Goal: Task Accomplishment & Management: Complete application form

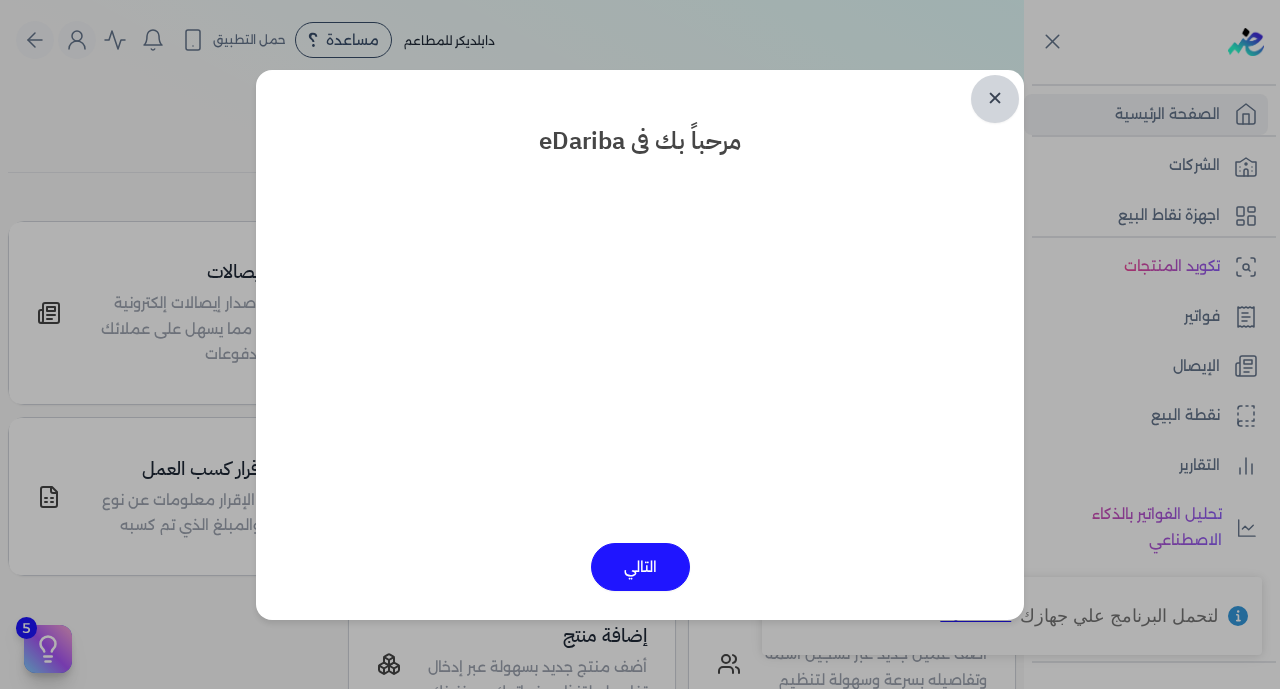
click at [1001, 103] on link "✕" at bounding box center [995, 99] width 48 height 48
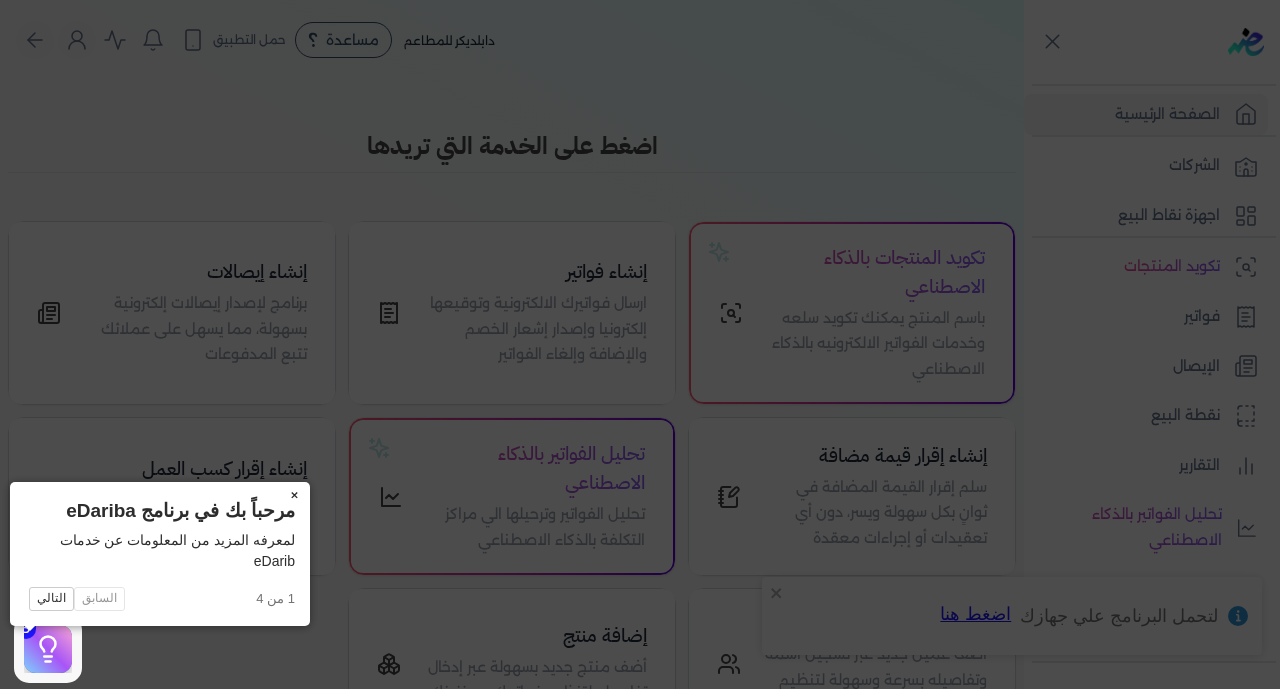
click at [278, 493] on button "×" at bounding box center [294, 496] width 32 height 28
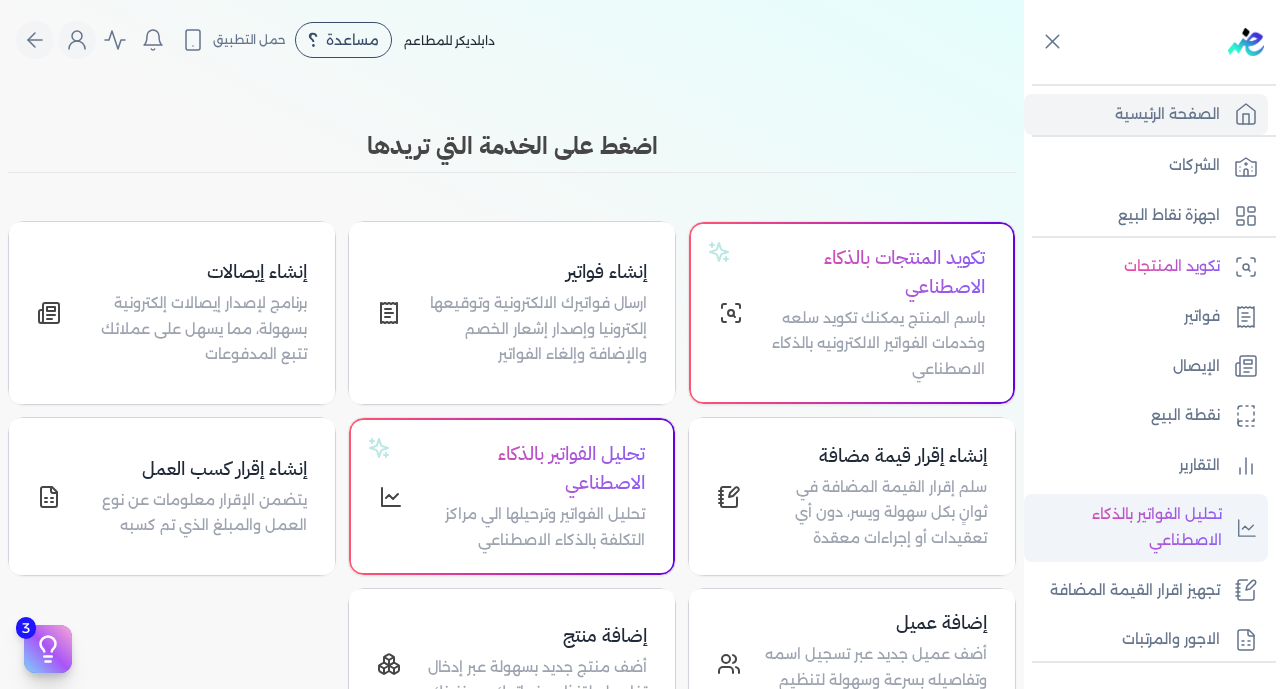
scroll to position [391, 0]
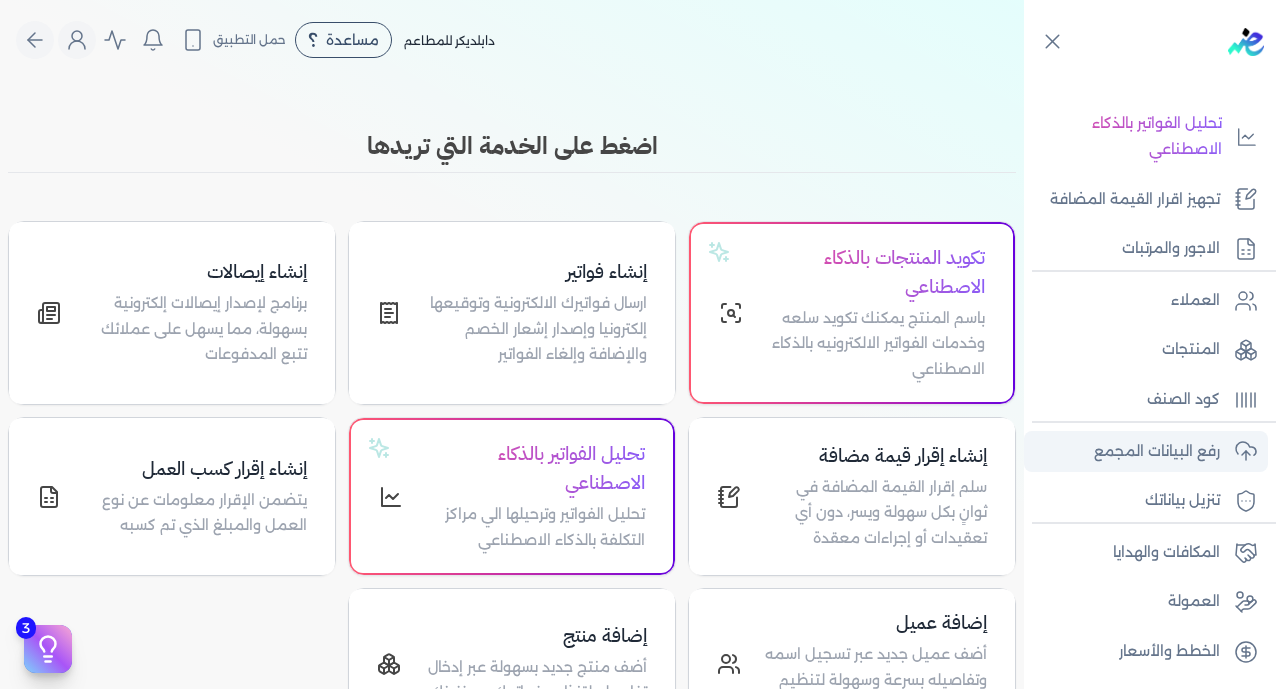
click at [1186, 435] on link "رفع البيانات المجمع" at bounding box center [1146, 452] width 244 height 42
click at [1114, 440] on p "رفع البيانات المجمع" at bounding box center [1157, 452] width 126 height 26
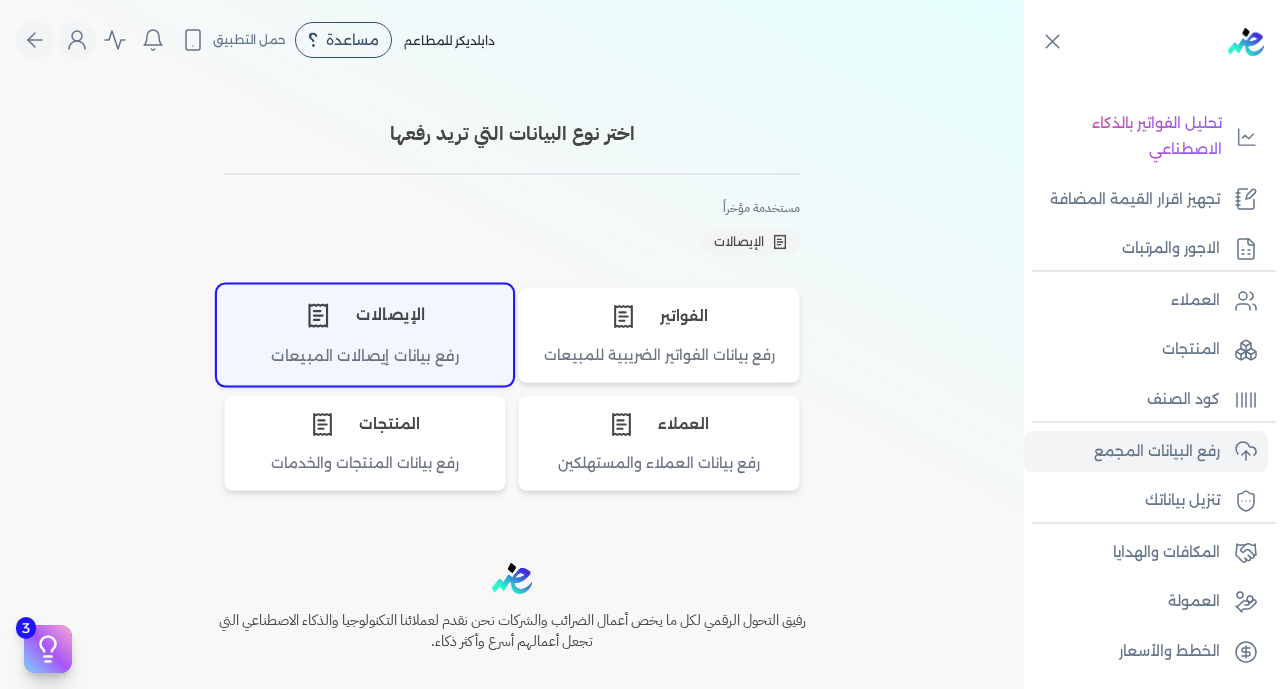
click at [390, 321] on div "الإيصالات" at bounding box center [365, 315] width 294 height 60
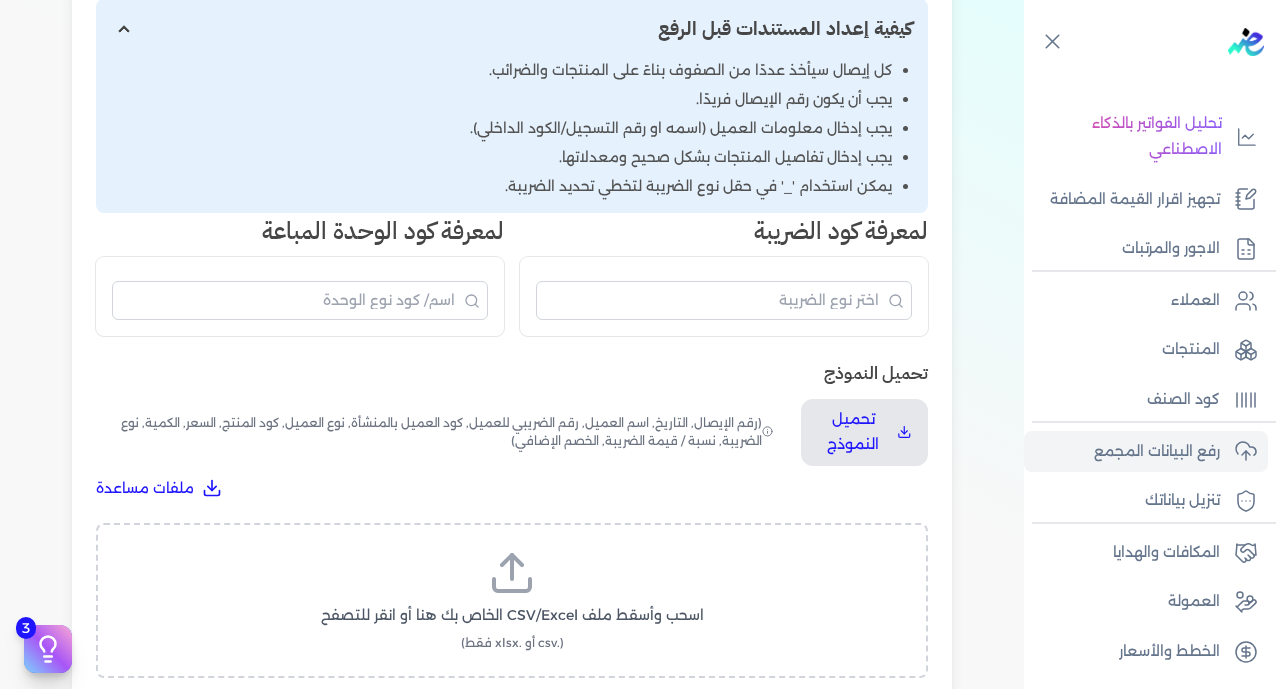
scroll to position [343, 0]
click at [548, 548] on label "اسحب وأسقط ملف CSV/Excel الخاص بك هنا أو انقر للتصفح (.csv أو .xlsx فقط)" at bounding box center [512, 599] width 780 height 103
click at [0, 0] on input "اسحب وأسقط ملف CSV/Excel الخاص بك هنا أو انقر للتصفح (.csv أو .xlsx فقط)" at bounding box center [0, 0] width 0 height 0
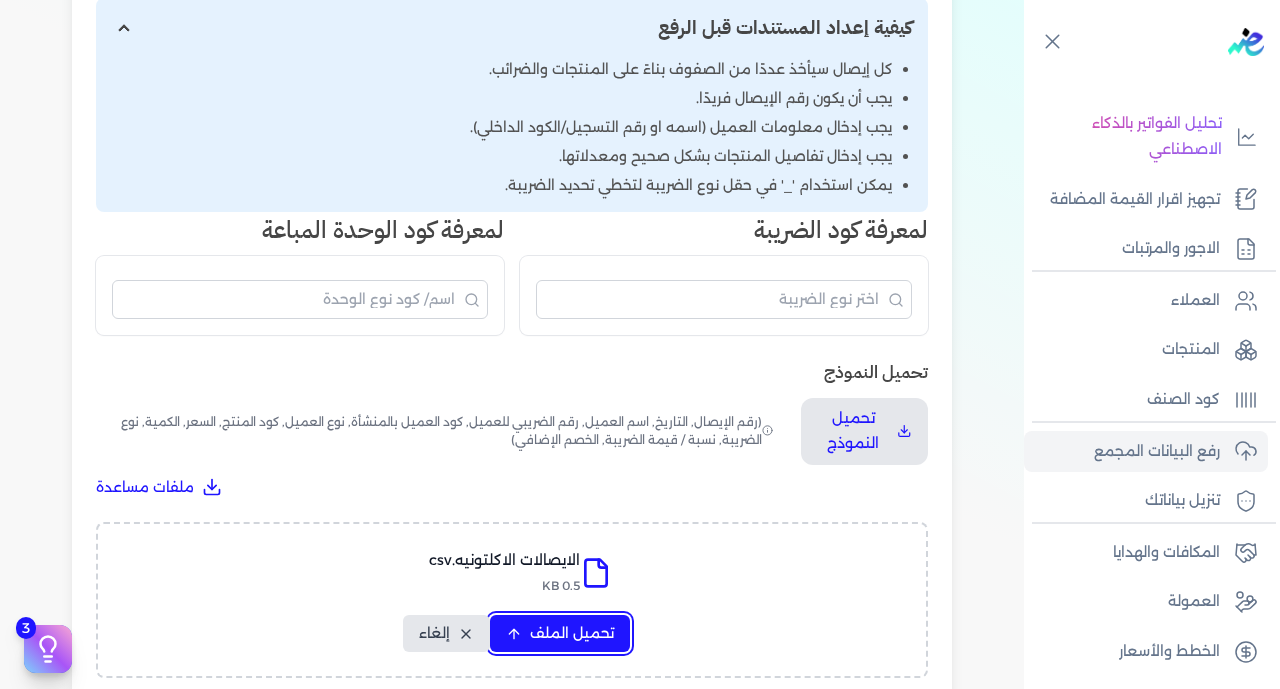
click at [536, 623] on span "تحميل الملف" at bounding box center [572, 633] width 84 height 21
select select "رقم الإيصال"
select select "سيريال المنتج"
select select "السعر"
select select "الكمية"
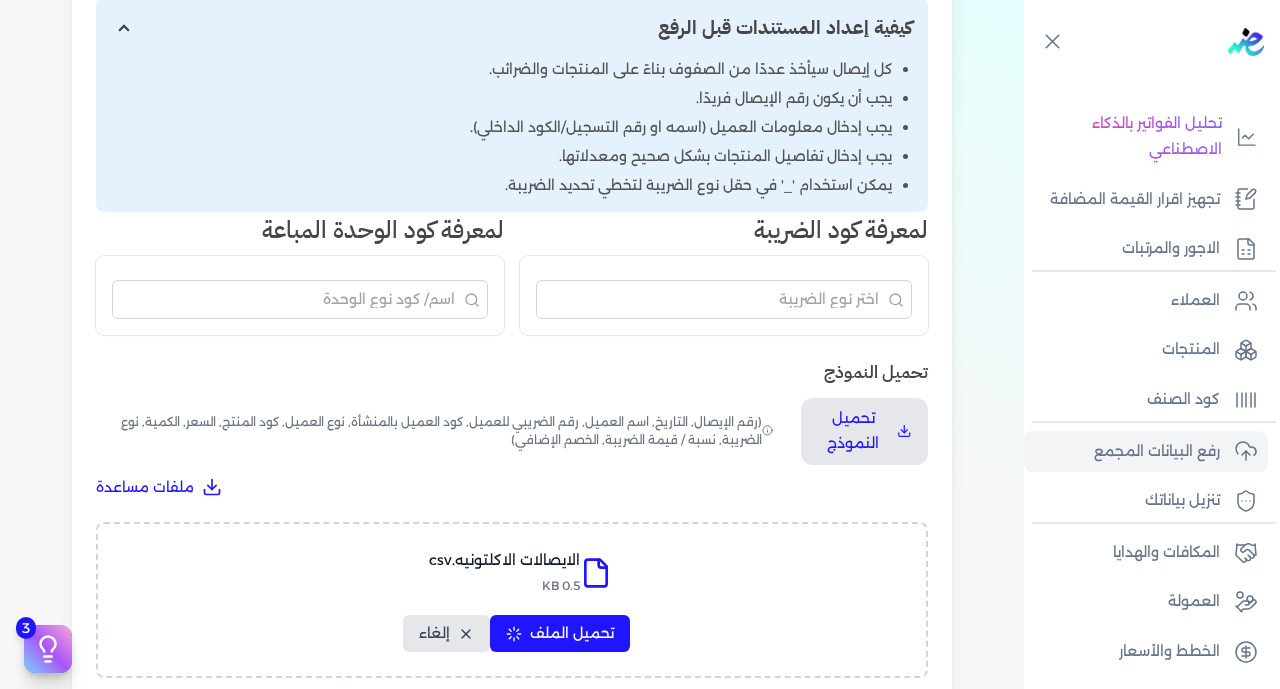
select select "نوع الضريبة"
select select "نسبة / قيمة الضريبة"
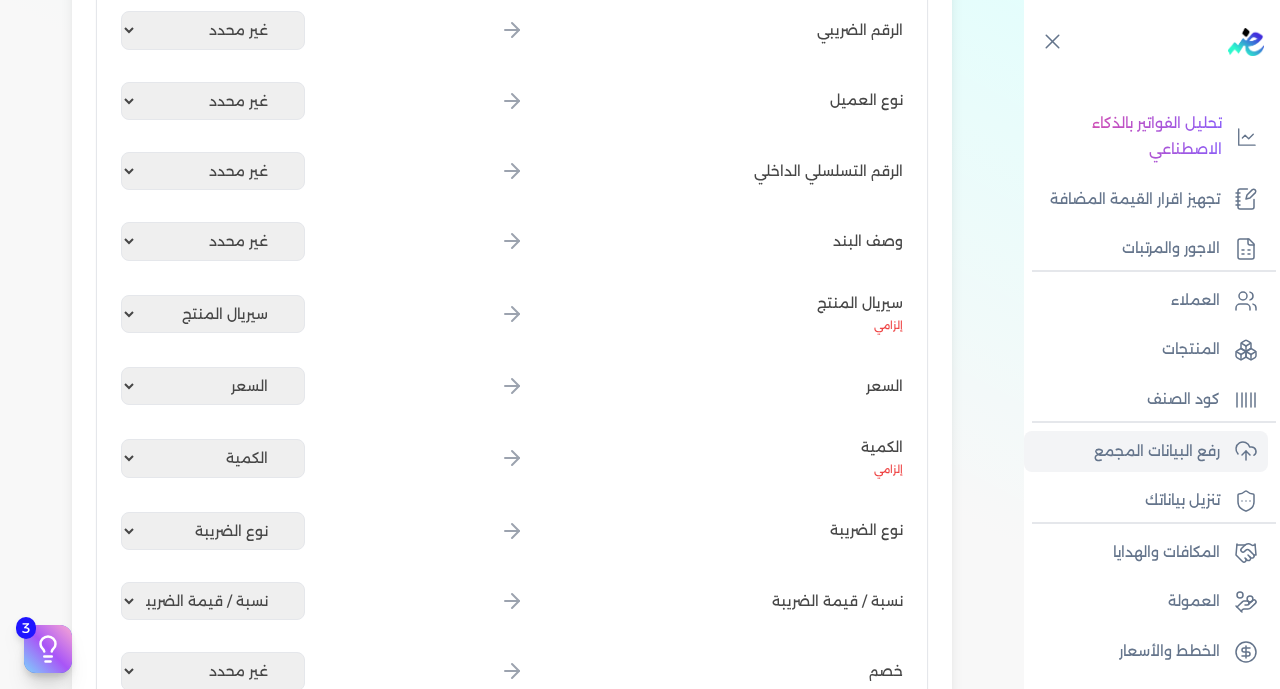
scroll to position [793, 0]
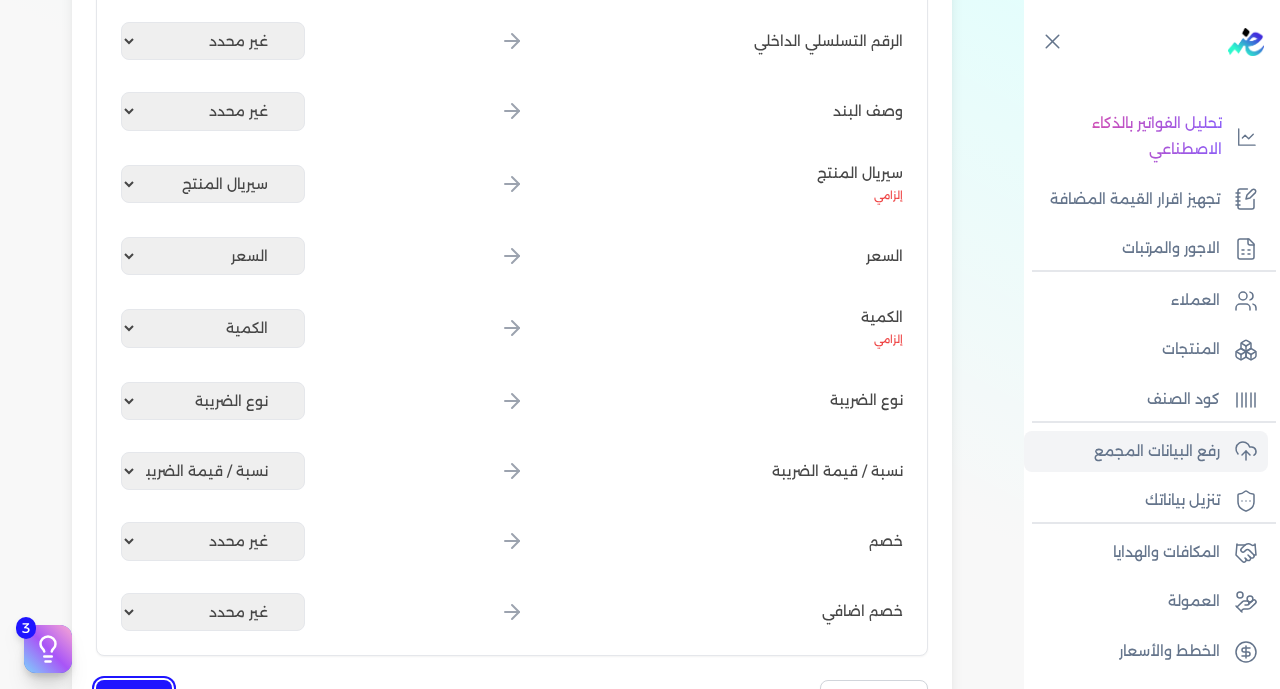
click at [148, 682] on button "متابعة" at bounding box center [134, 699] width 76 height 39
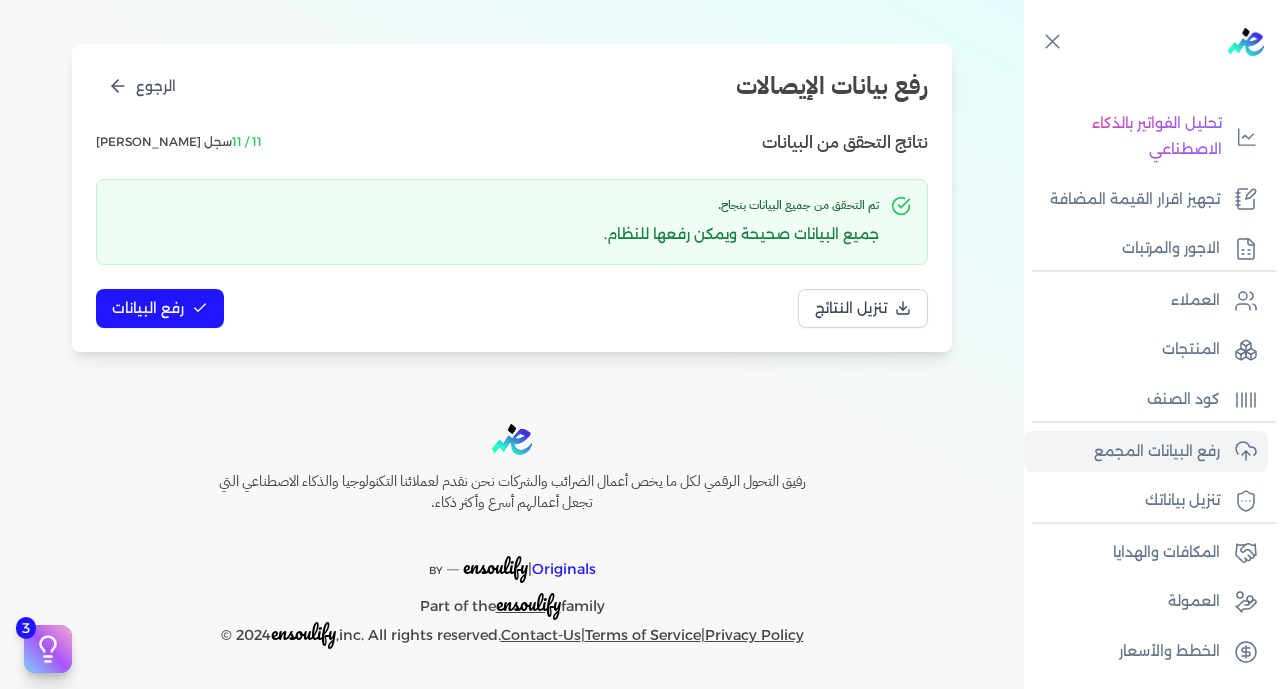
scroll to position [212, 0]
click at [182, 314] on span "رفع البيانات" at bounding box center [148, 308] width 72 height 21
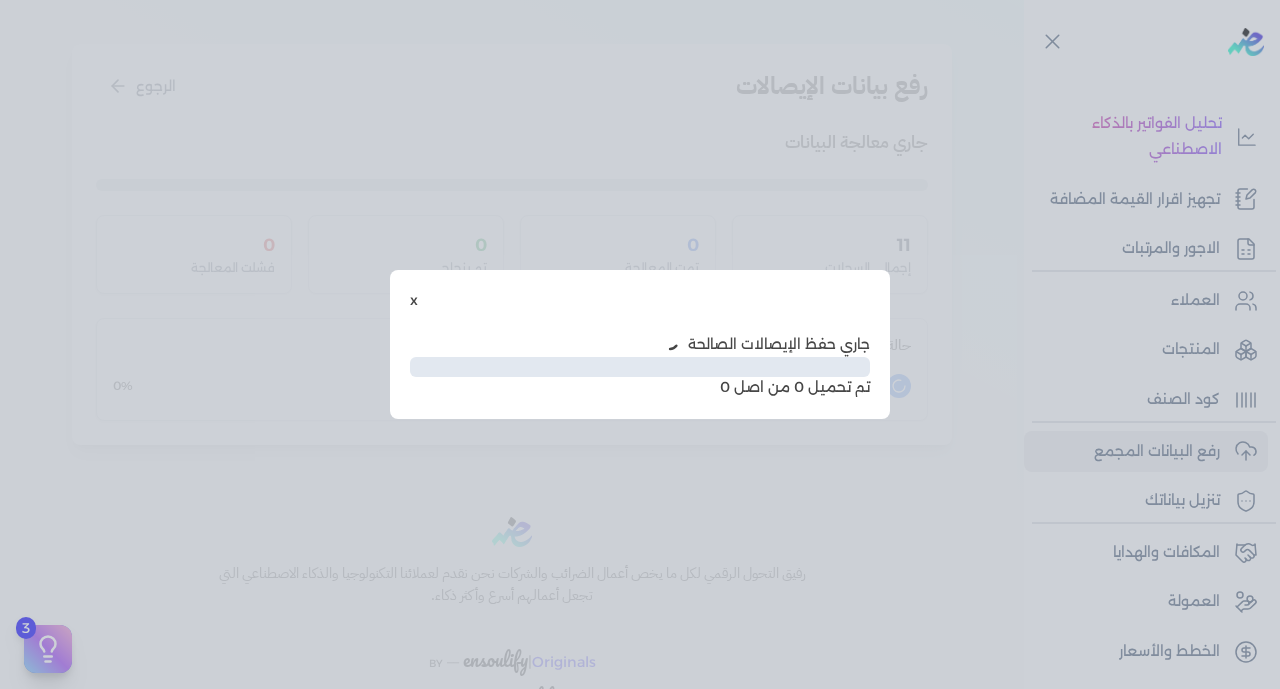
scroll to position [102, 0]
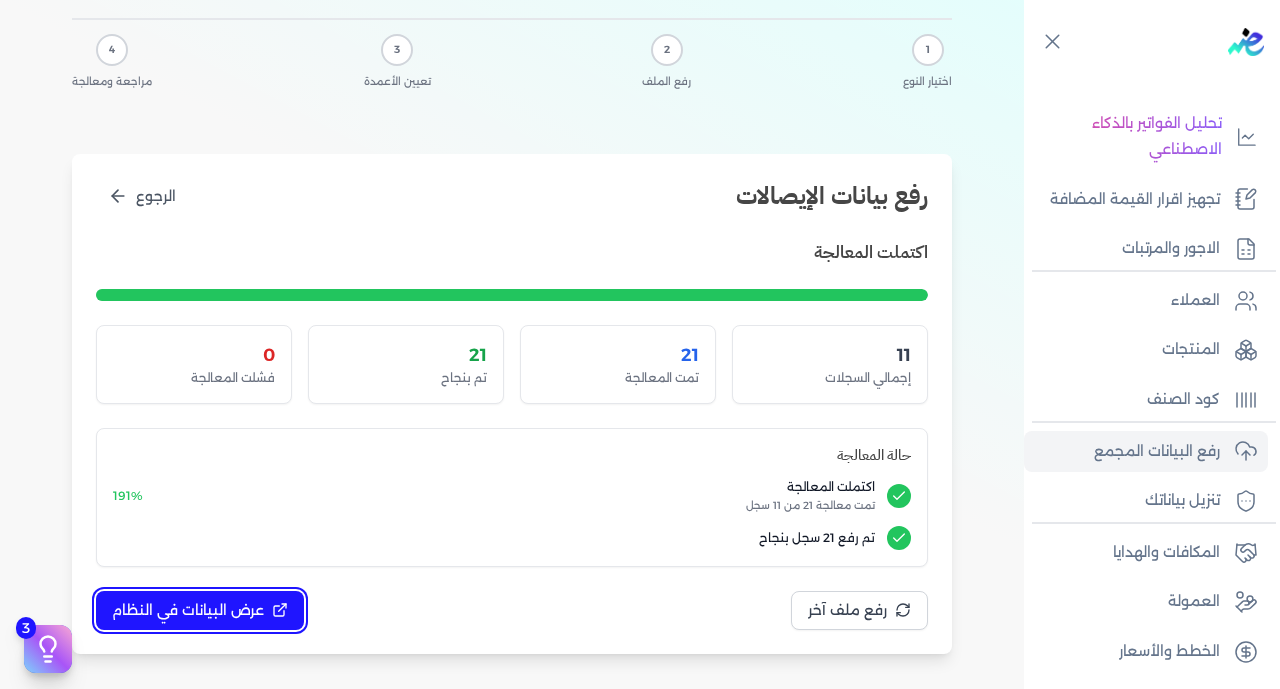
click at [231, 613] on span "عرض البيانات في النظام" at bounding box center [188, 610] width 152 height 21
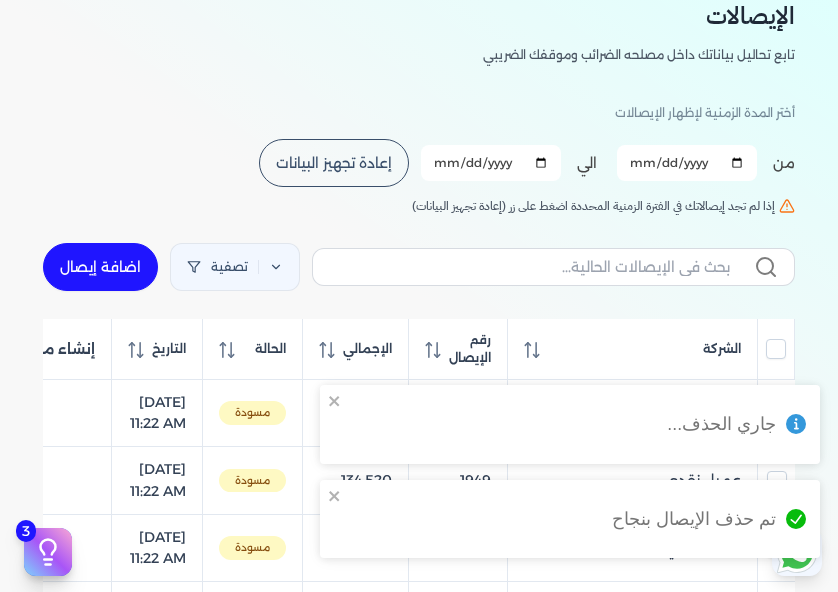
click at [781, 350] on input "All items unselected" at bounding box center [776, 349] width 20 height 20
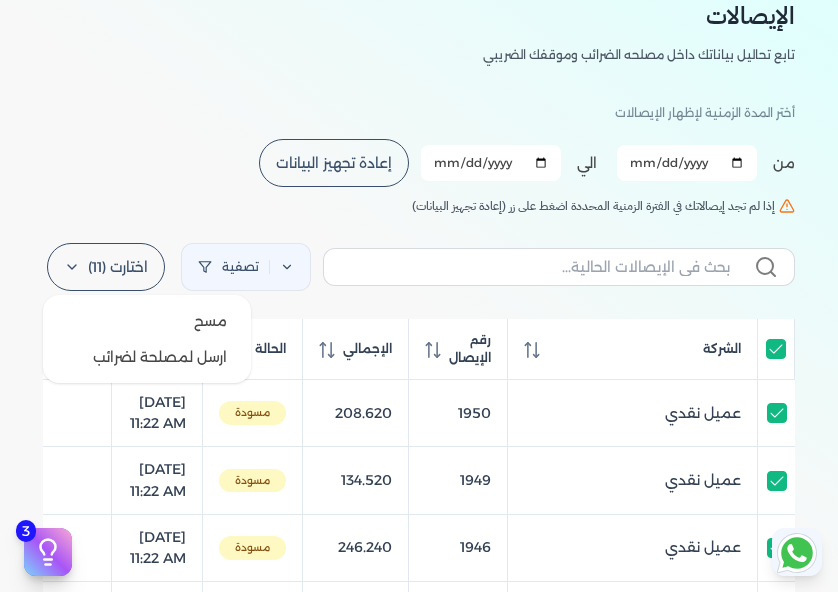
click at [136, 256] on label "اختارت (11)" at bounding box center [106, 267] width 118 height 48
click at [159, 360] on button "ارسل لمصلحة لضرائب" at bounding box center [147, 357] width 192 height 36
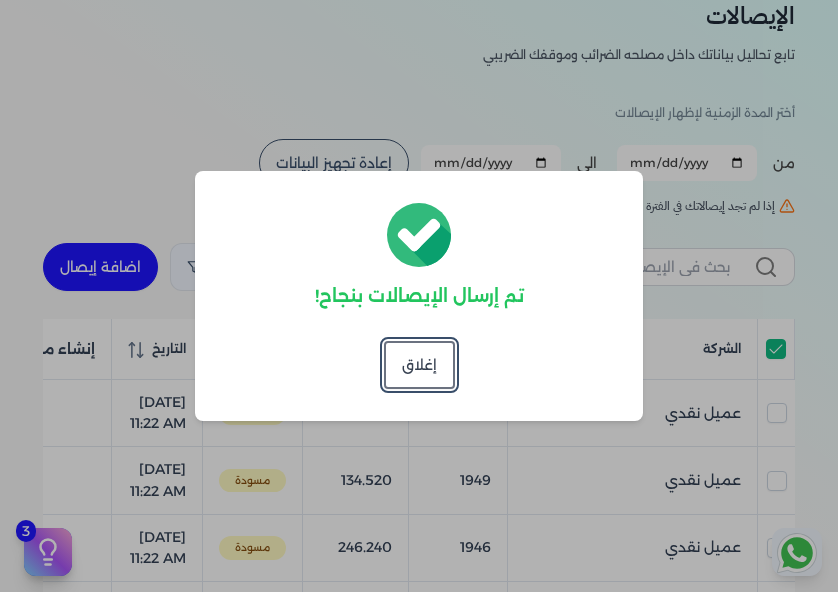
click at [426, 353] on button "إغلاق" at bounding box center [419, 365] width 71 height 48
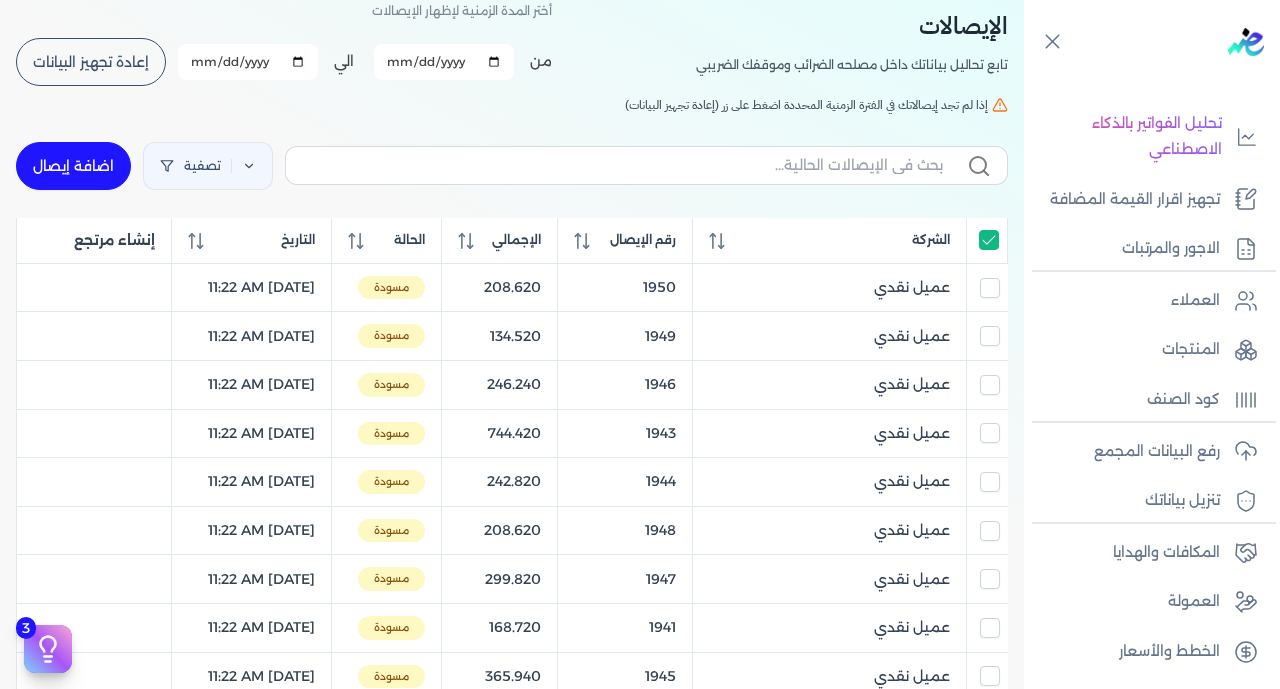
click at [996, 250] on input "All items selected" at bounding box center [989, 240] width 20 height 20
checkbox input "false"
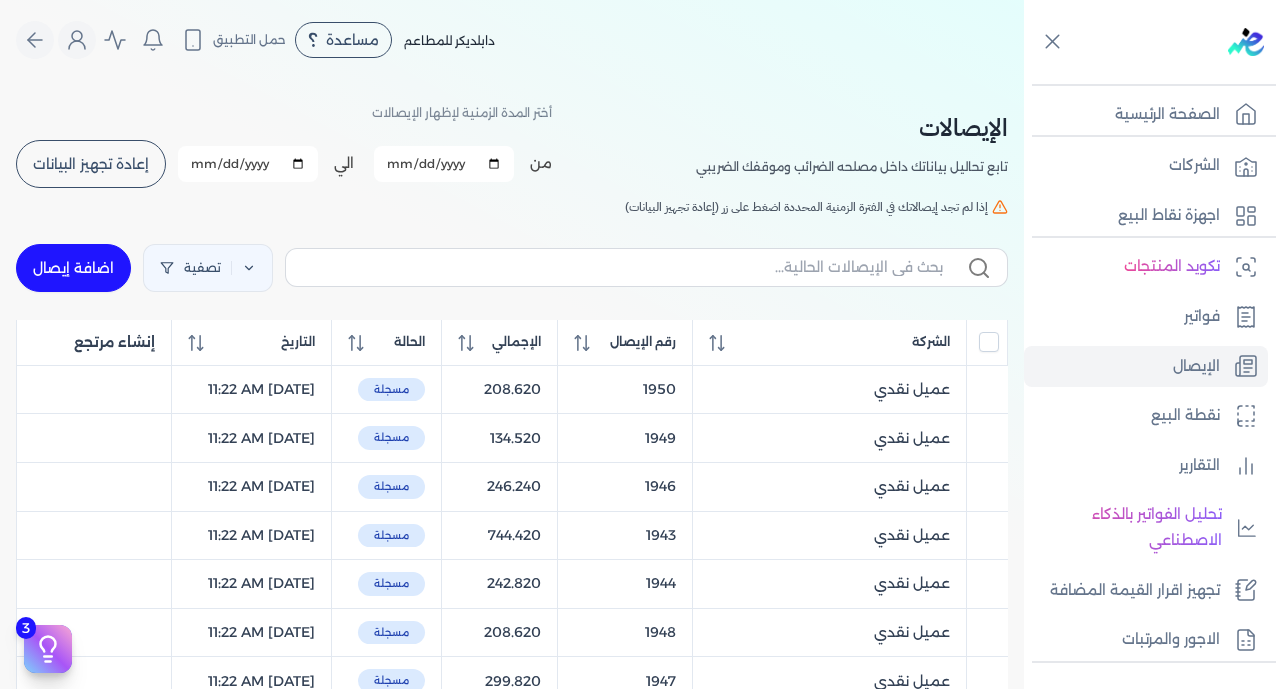
click at [101, 173] on button "إعادة تجهيز البيانات" at bounding box center [91, 164] width 150 height 48
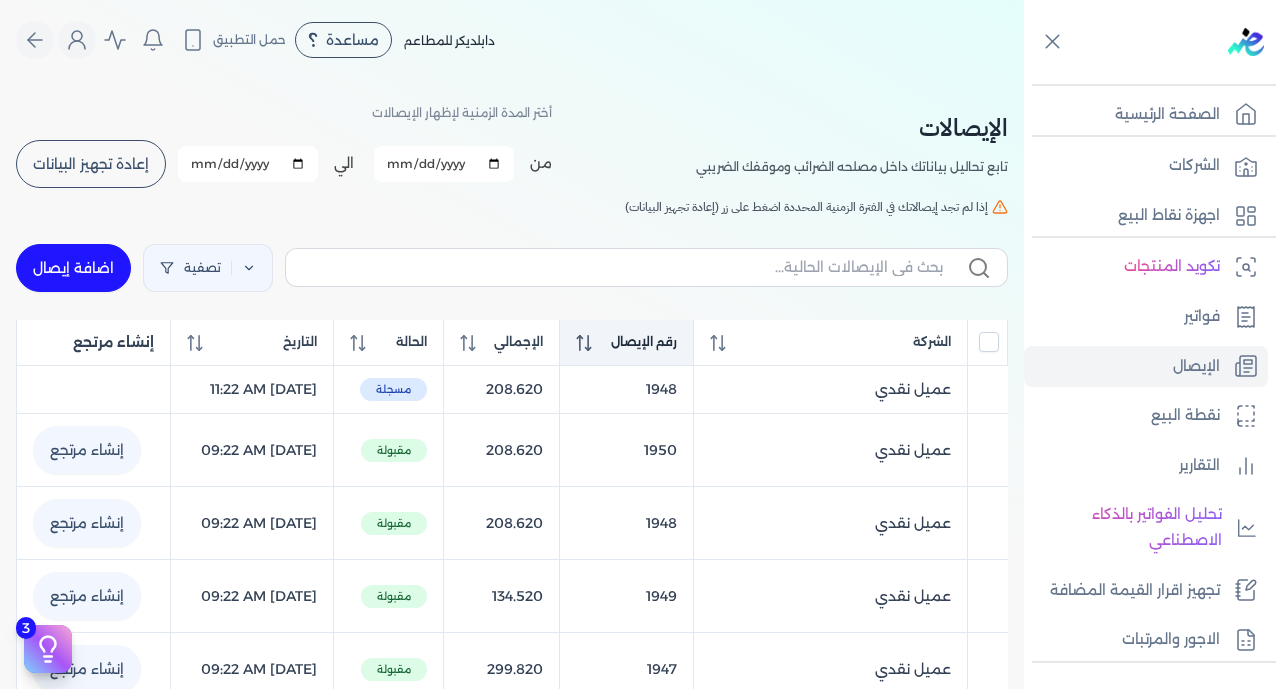
click at [677, 343] on span "رقم الإيصال" at bounding box center [644, 342] width 66 height 18
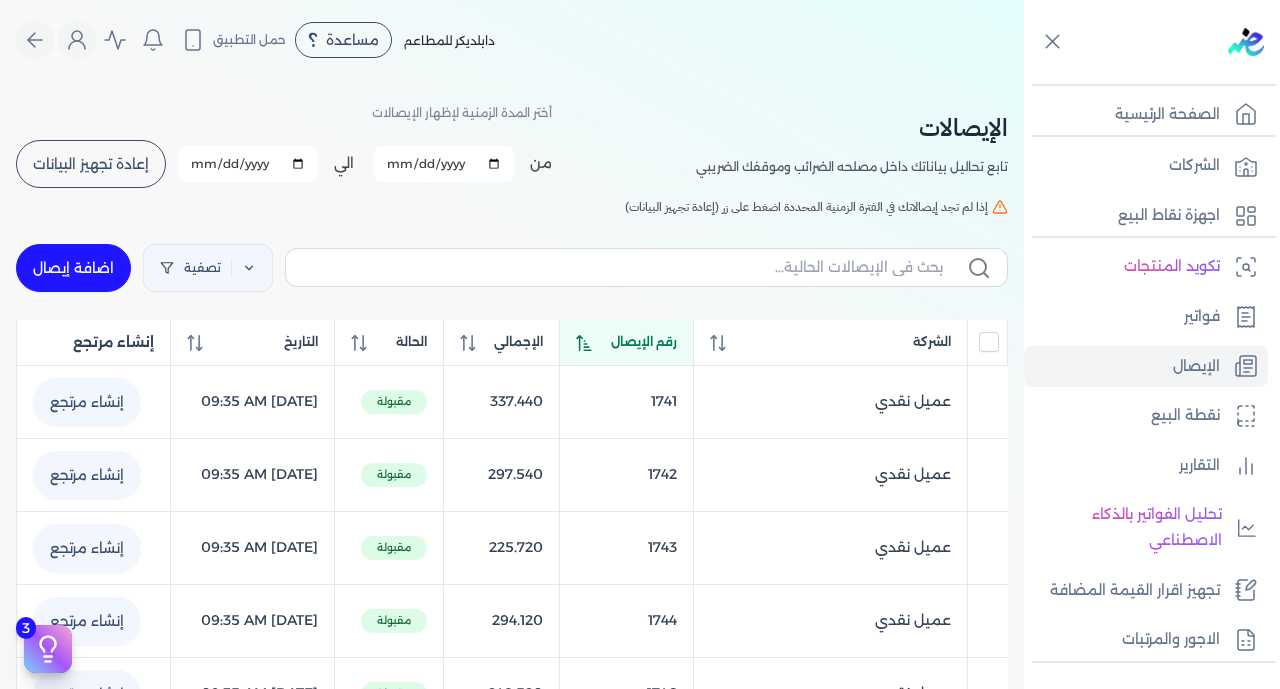
click at [677, 343] on span "رقم الإيصال" at bounding box center [644, 342] width 66 height 18
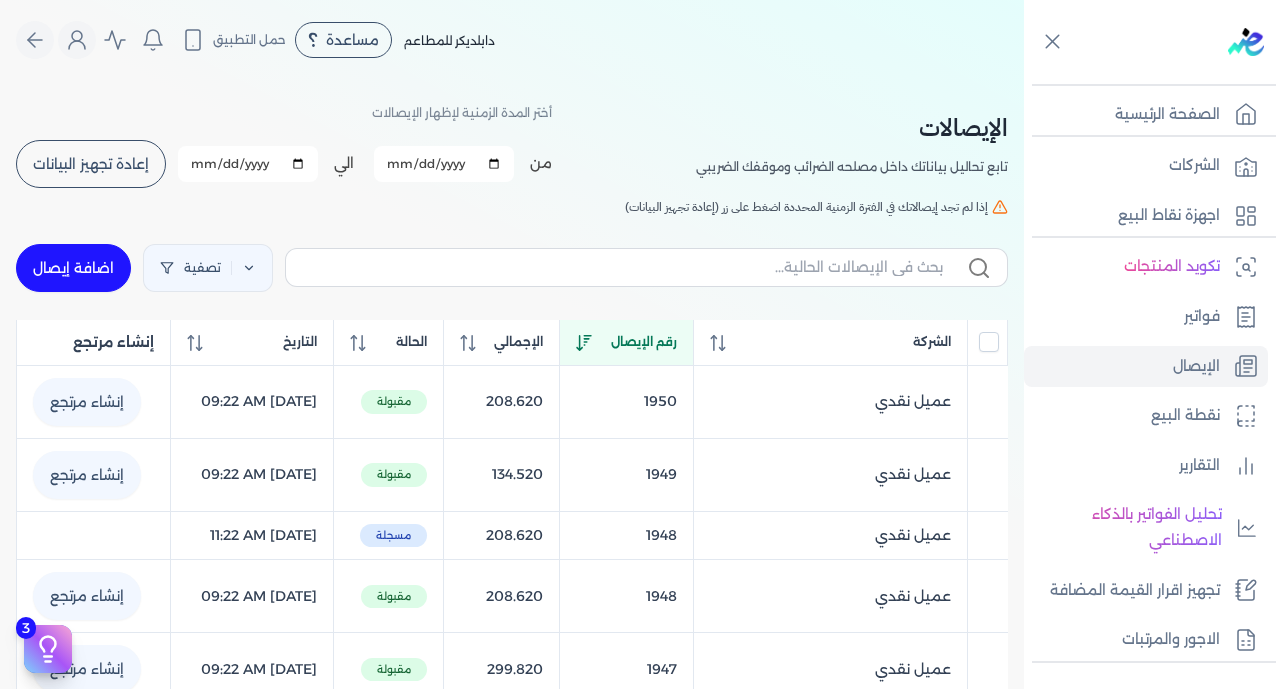
checkbox input "false"
